Goal: Task Accomplishment & Management: Manage account settings

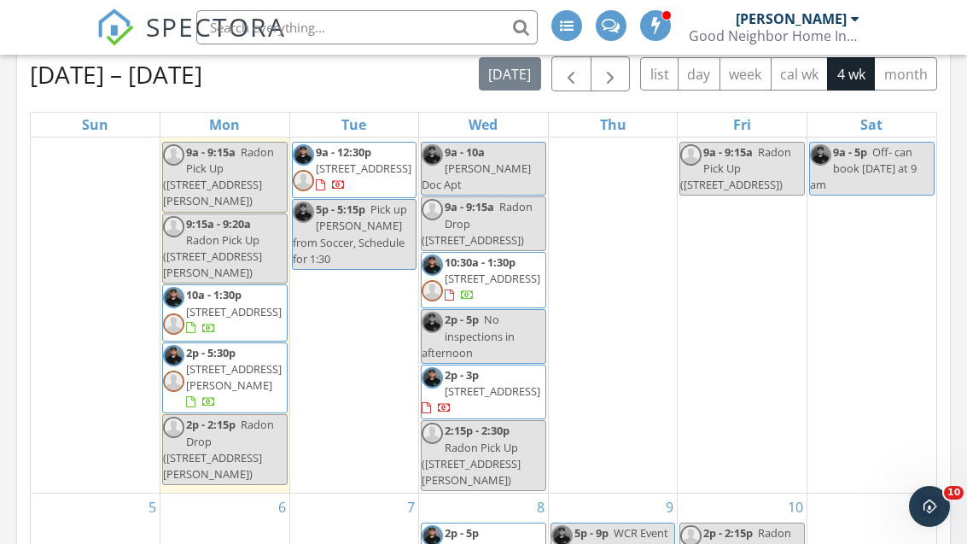
scroll to position [778, 0]
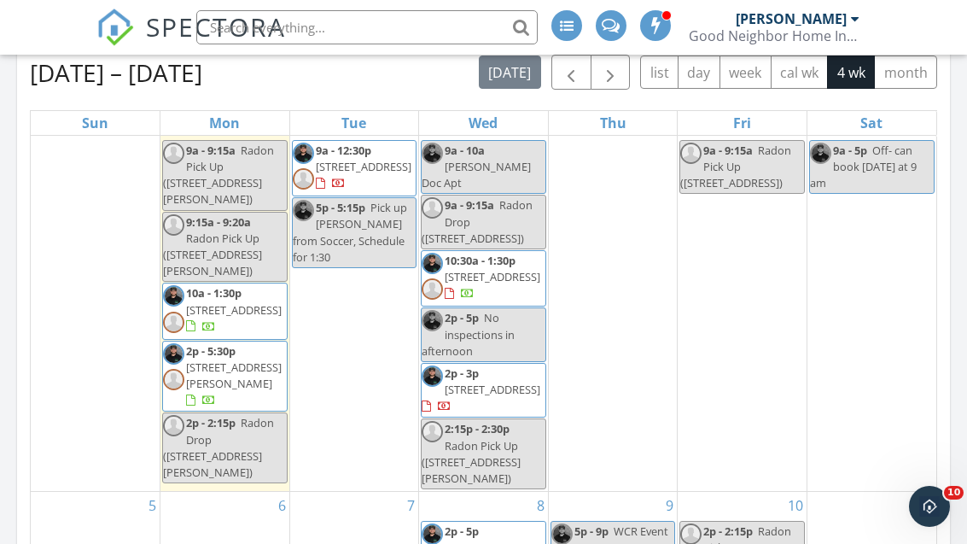
click at [247, 359] on span "[STREET_ADDRESS][PERSON_NAME]" at bounding box center [234, 375] width 96 height 32
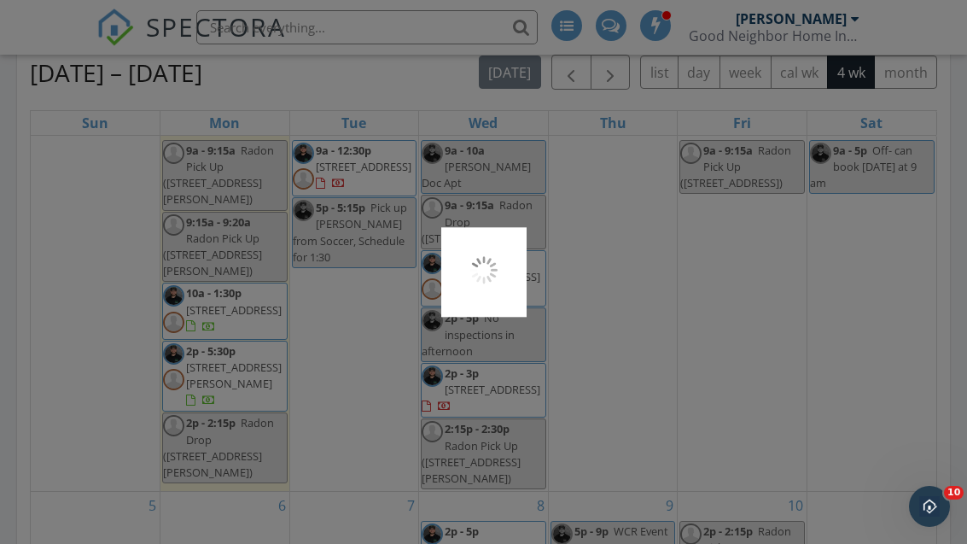
click at [246, 347] on div at bounding box center [483, 272] width 967 height 544
click at [230, 346] on div at bounding box center [483, 272] width 967 height 544
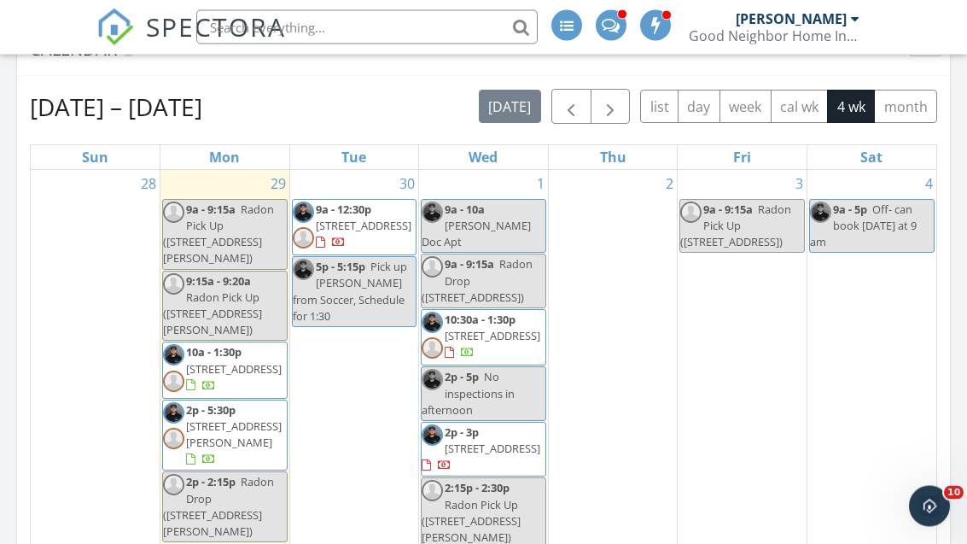
scroll to position [744, 0]
click at [242, 418] on span "175 Garner Ave, Buffalo 14213" at bounding box center [234, 434] width 96 height 32
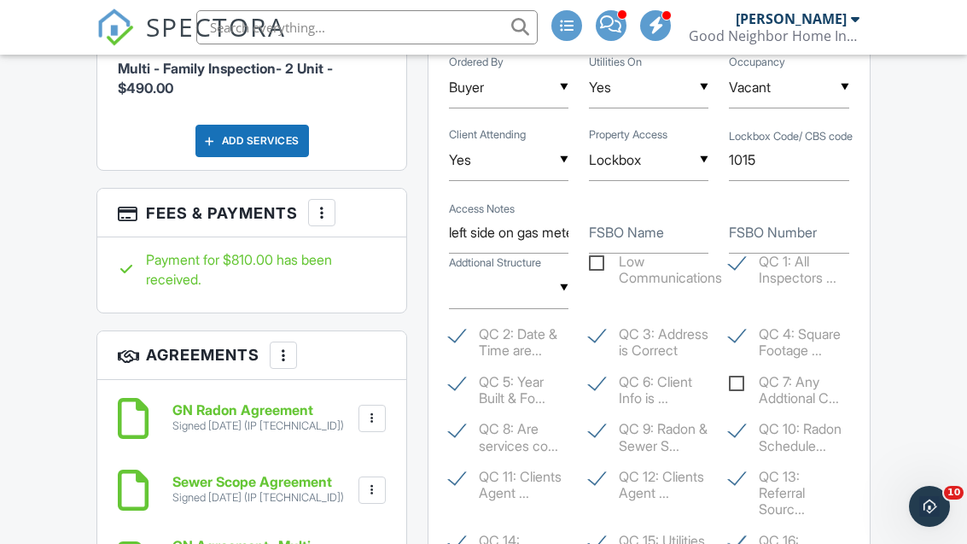
scroll to position [1519, 0]
